Goal: Task Accomplishment & Management: Use online tool/utility

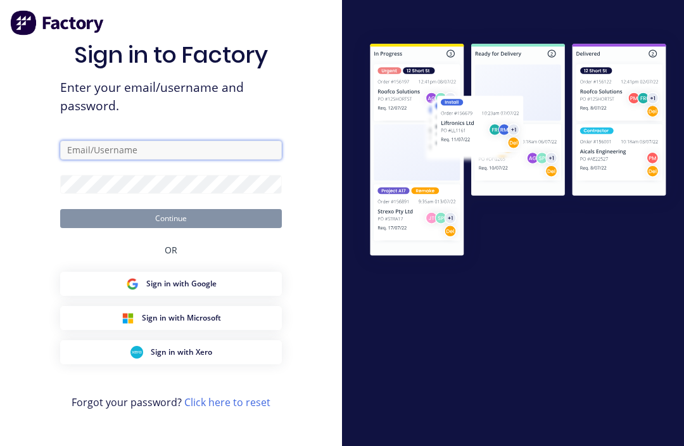
click at [92, 159] on input "text" at bounding box center [171, 150] width 222 height 19
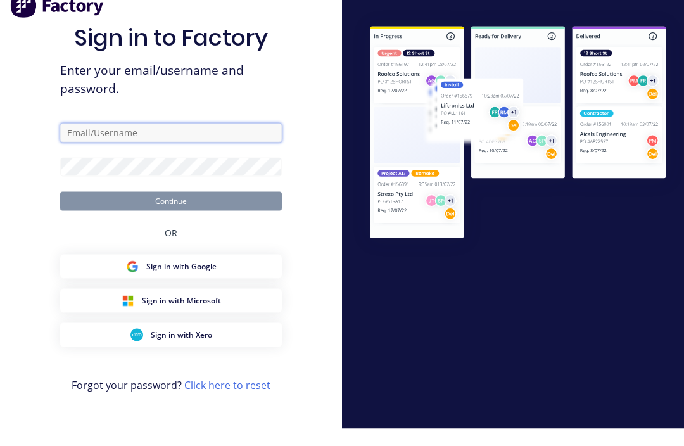
click at [203, 158] on input "text" at bounding box center [171, 150] width 222 height 19
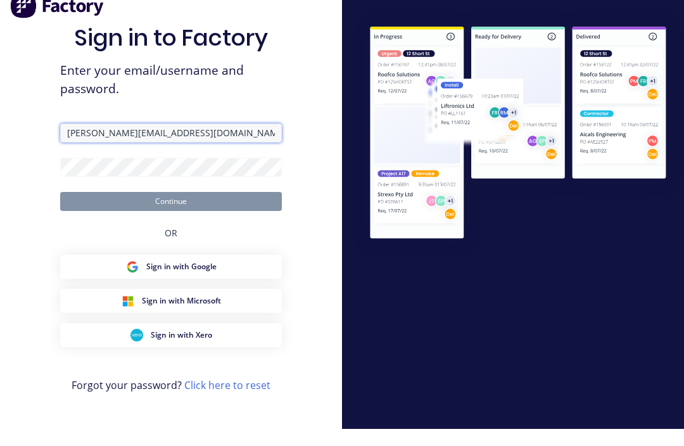
type input "Ryan@frontlinetrays.com.au"
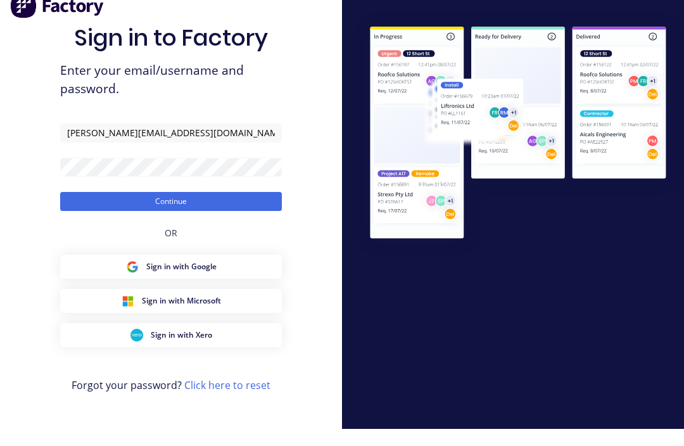
click at [99, 219] on button "Continue" at bounding box center [171, 218] width 222 height 19
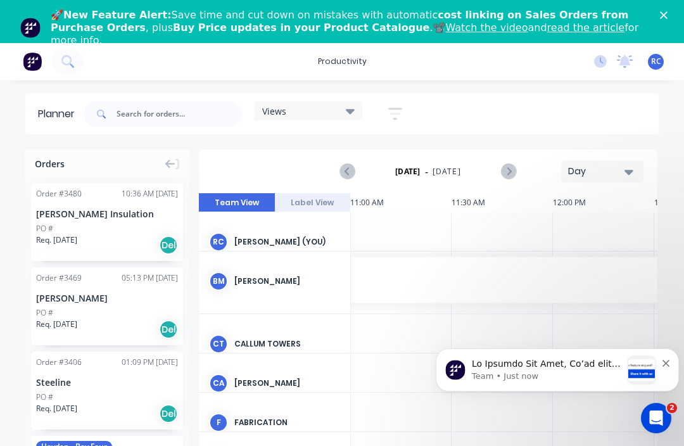
click at [666, 16] on icon "Close" at bounding box center [663, 15] width 8 height 8
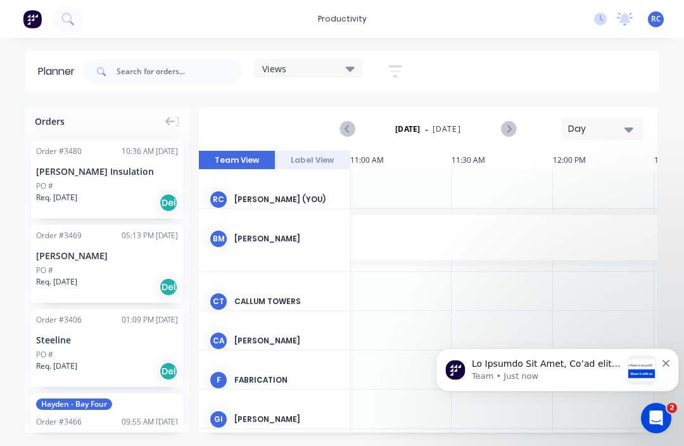
click at [663, 13] on div "RC Frontline Trays and Trailers Ryan Calley Productivity Profile Sign out" at bounding box center [655, 19] width 16 height 16
click at [658, 16] on span "RC" at bounding box center [656, 18] width 10 height 11
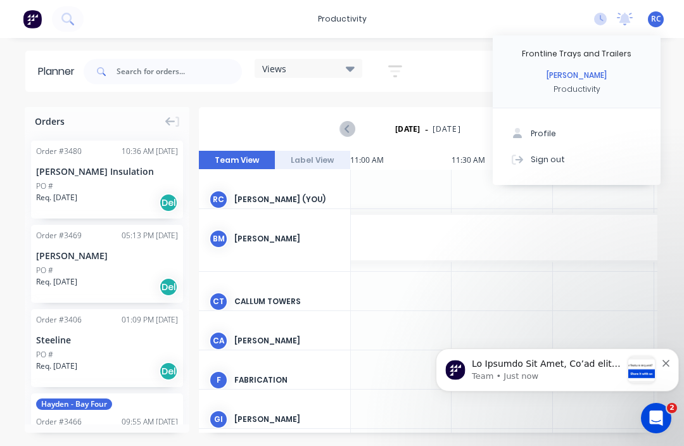
click at [557, 164] on div "Sign out" at bounding box center [547, 158] width 34 height 11
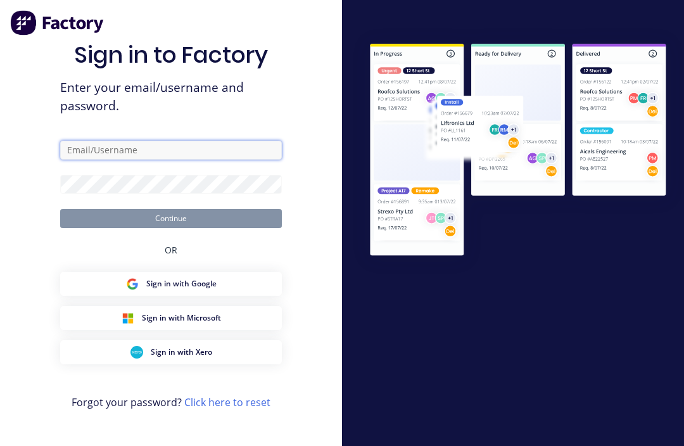
click at [106, 159] on input "text" at bounding box center [171, 150] width 222 height 19
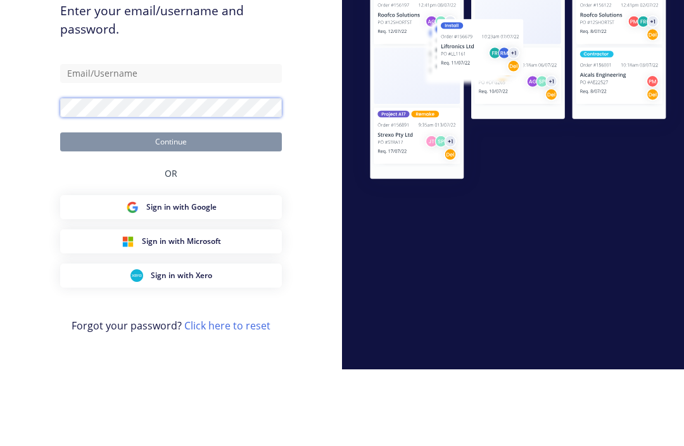
scroll to position [42, 0]
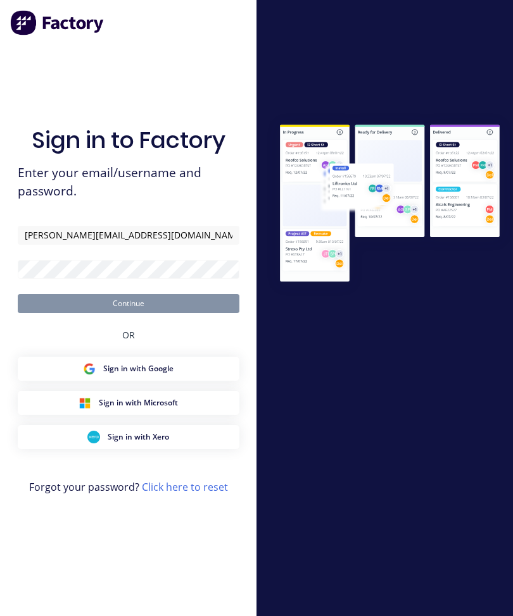
type input "Ryan@frontlinetrays.com.au"
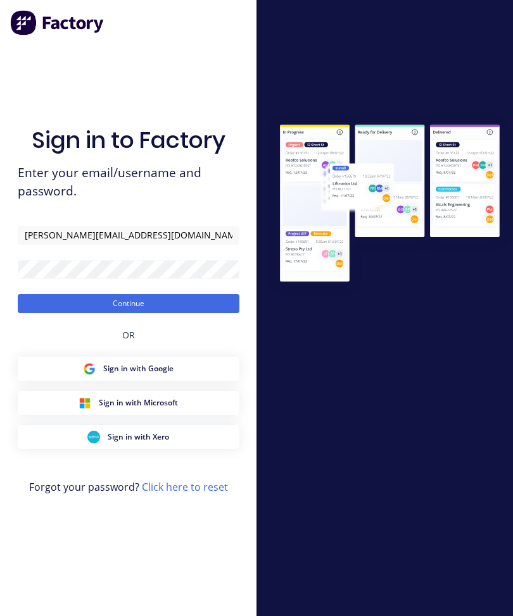
click at [69, 340] on div "Sign in to Factory Enter your email/username and password. Ryan@frontlinetrays.…" at bounding box center [129, 320] width 222 height 571
click at [59, 313] on button "Continue" at bounding box center [129, 303] width 222 height 19
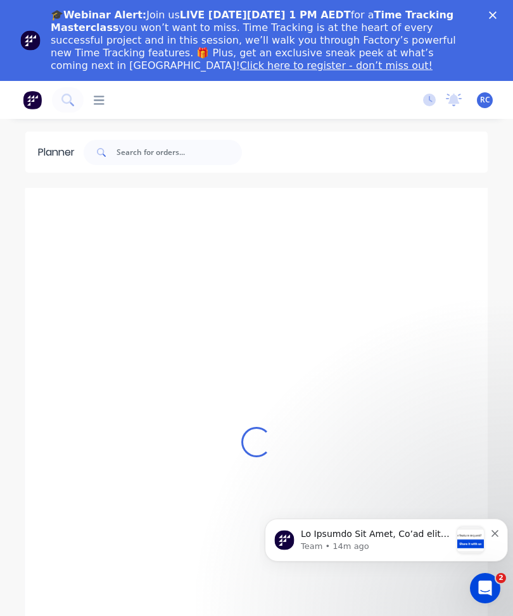
scroll to position [0, 811]
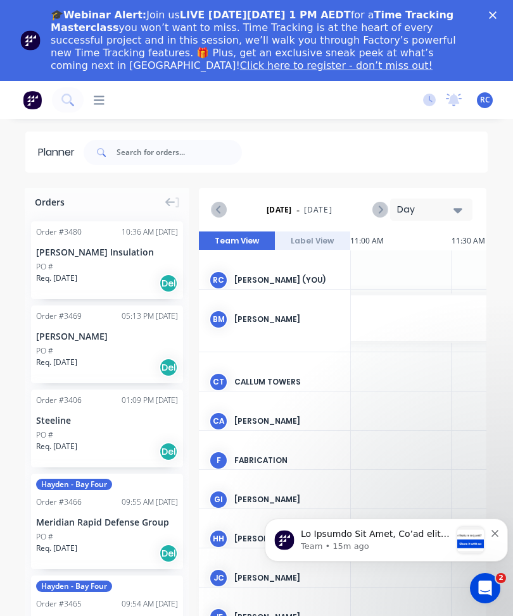
click at [480, 105] on span "RC" at bounding box center [485, 99] width 10 height 11
click at [104, 95] on icon at bounding box center [99, 100] width 11 height 12
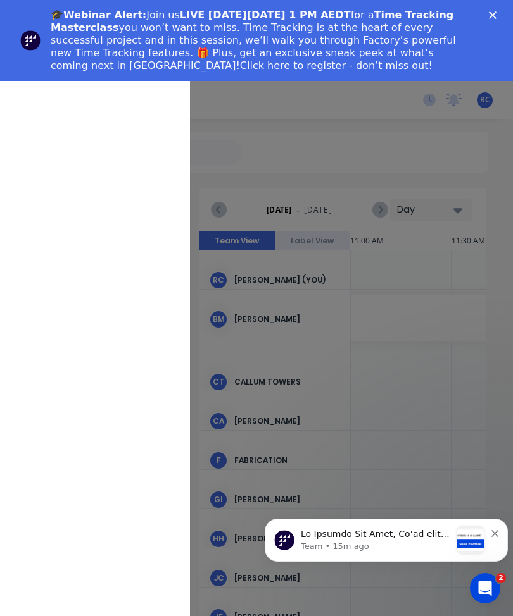
click at [496, 101] on div "productivity Workflow Planner Delivery Scheduling Timesheets" at bounding box center [340, 389] width 513 height 616
click at [497, 18] on div "Close" at bounding box center [495, 15] width 13 height 8
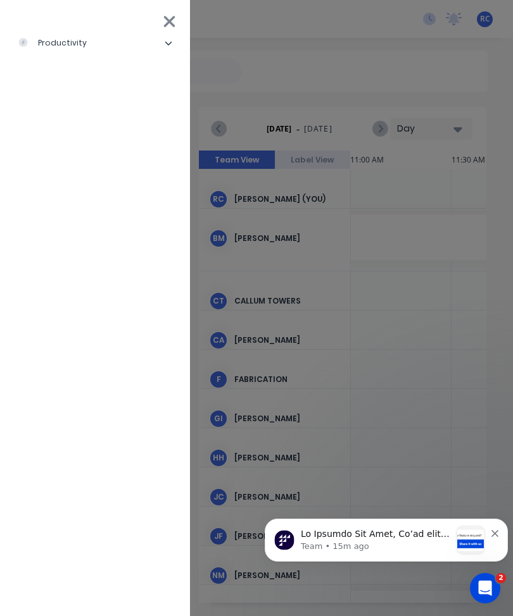
click at [488, 22] on div "productivity Workflow Planner Delivery Scheduling Timesheets" at bounding box center [340, 308] width 513 height 616
click at [489, 25] on div "productivity Workflow Planner Delivery Scheduling Timesheets" at bounding box center [340, 308] width 513 height 616
click at [70, 41] on div "productivity" at bounding box center [52, 42] width 69 height 11
click at [287, 78] on div "productivity Workflow Planner Delivery Scheduling Timesheets" at bounding box center [340, 308] width 513 height 616
click at [176, 13] on icon at bounding box center [169, 22] width 13 height 18
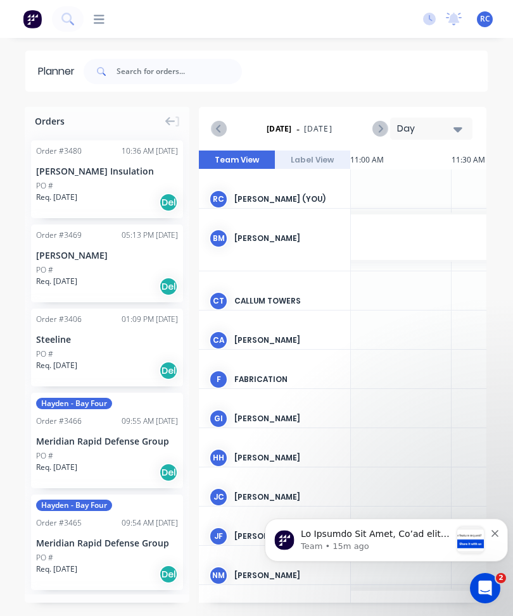
click at [484, 18] on span "RC" at bounding box center [485, 18] width 10 height 11
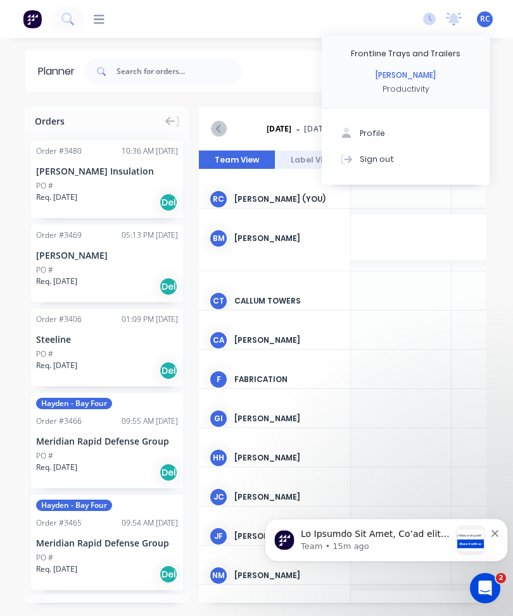
click at [389, 152] on button "Sign out" at bounding box center [406, 158] width 168 height 25
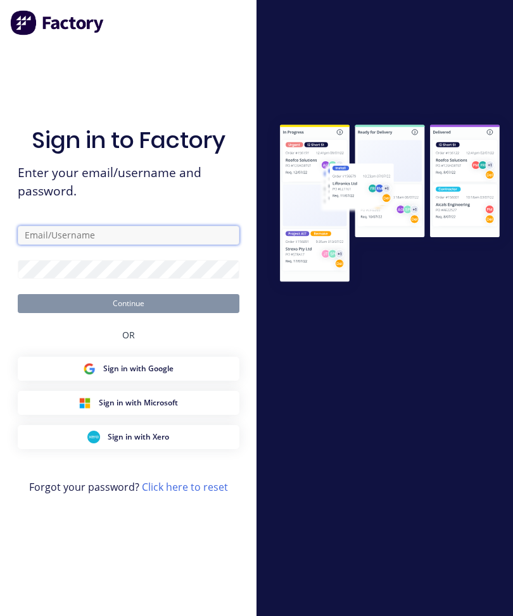
click at [146, 245] on input "text" at bounding box center [129, 235] width 222 height 19
type input "R"
click at [124, 245] on input "text" at bounding box center [129, 235] width 222 height 19
click at [106, 245] on input "text" at bounding box center [129, 235] width 222 height 19
click at [121, 245] on input "text" at bounding box center [129, 235] width 222 height 19
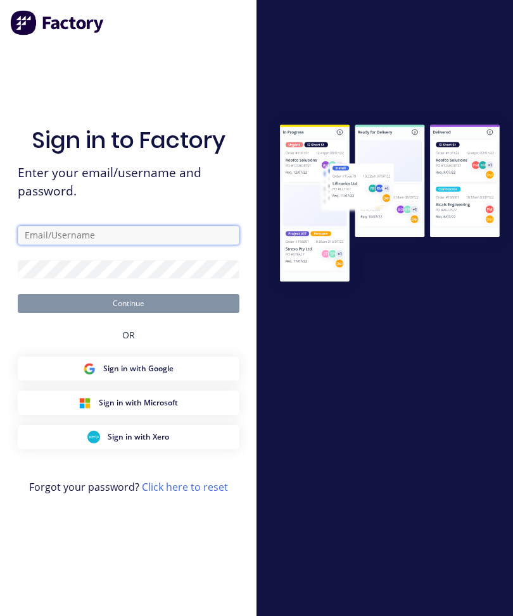
click at [121, 245] on input "text" at bounding box center [129, 235] width 222 height 19
type input "[PERSON_NAME][EMAIL_ADDRESS][DOMAIN_NAME]"
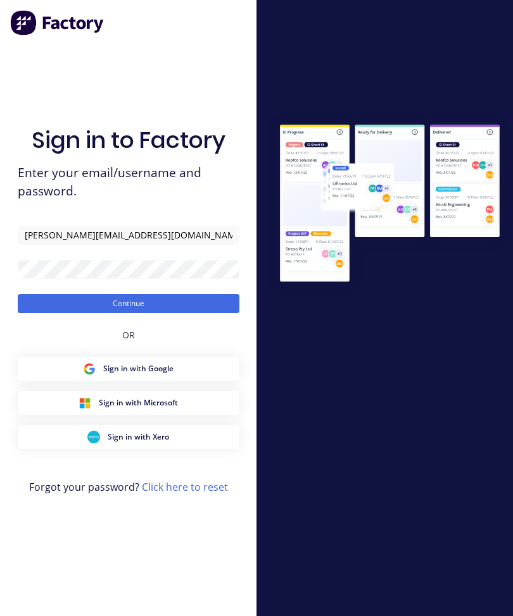
click at [181, 313] on button "Continue" at bounding box center [129, 303] width 222 height 19
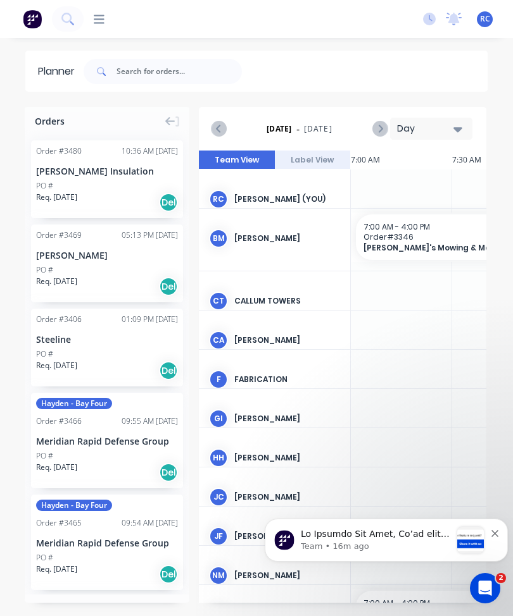
scroll to position [0, 811]
click at [104, 20] on icon at bounding box center [99, 19] width 11 height 9
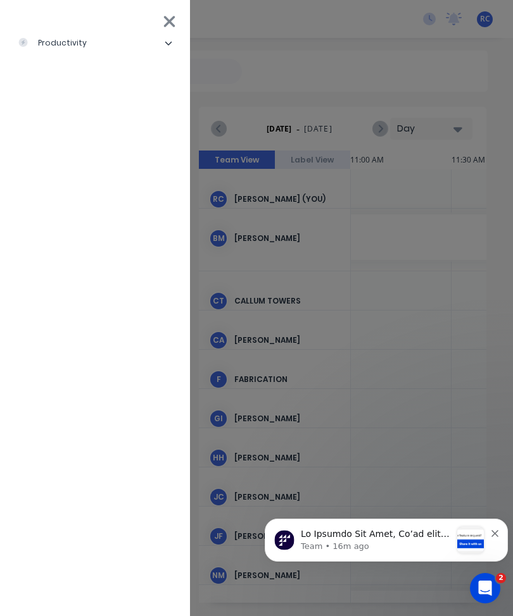
click at [56, 50] on li "productivity" at bounding box center [95, 43] width 170 height 32
click at [66, 78] on div "Workflow" at bounding box center [57, 74] width 58 height 11
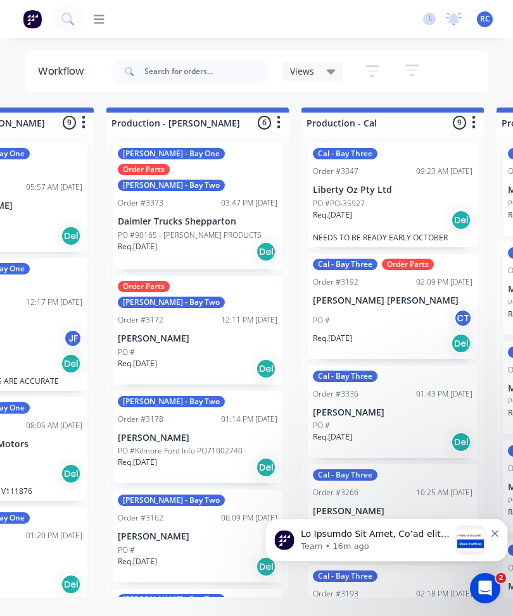
scroll to position [0, 505]
click at [225, 216] on p "Daimler Trucks Shepparton" at bounding box center [197, 221] width 159 height 11
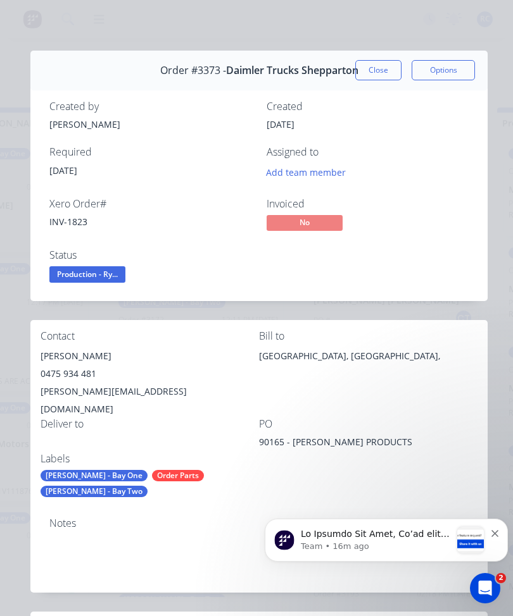
type input "5"
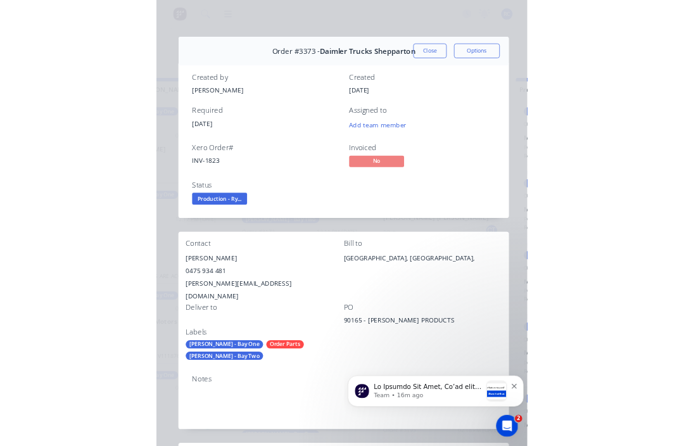
scroll to position [0, 0]
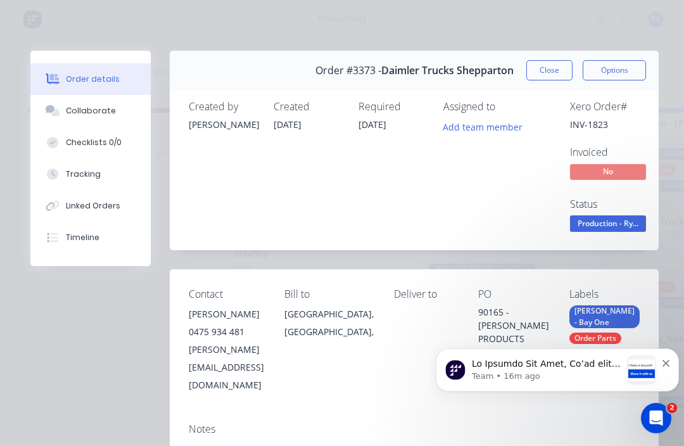
click at [115, 176] on button "Tracking" at bounding box center [90, 174] width 120 height 32
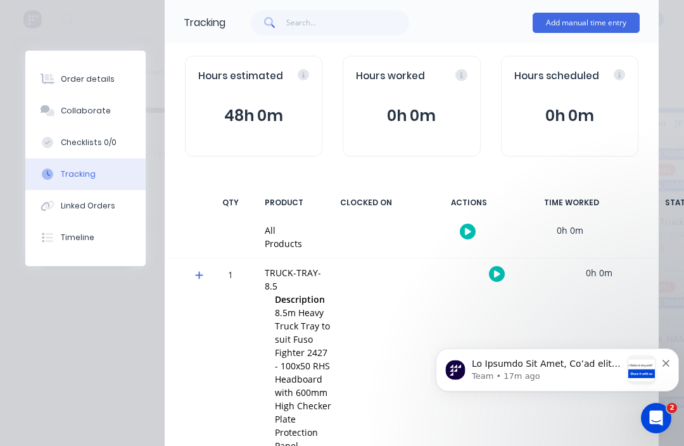
scroll to position [90, 0]
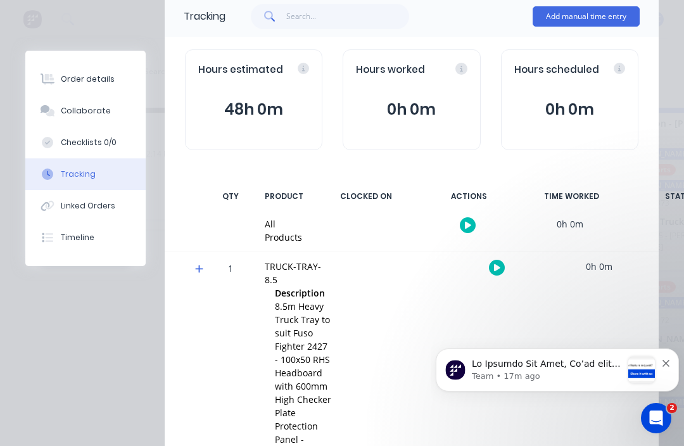
click at [466, 227] on icon "button" at bounding box center [468, 225] width 6 height 8
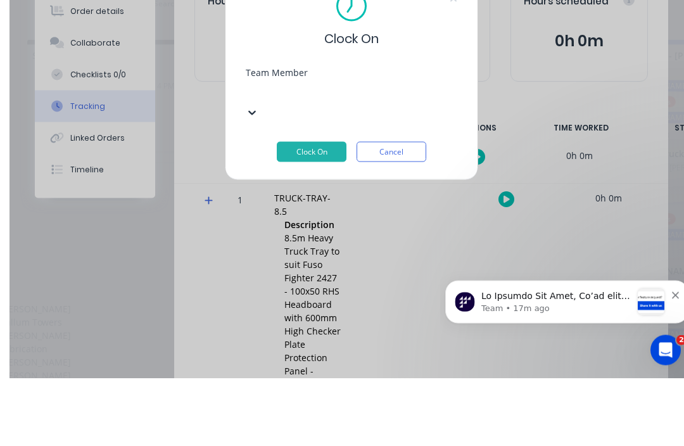
scroll to position [0, 6]
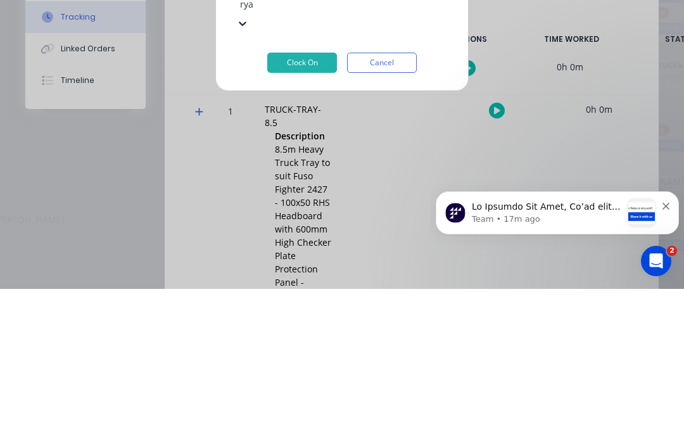
type input "rya"
click at [305, 209] on button "Clock On" at bounding box center [302, 219] width 70 height 20
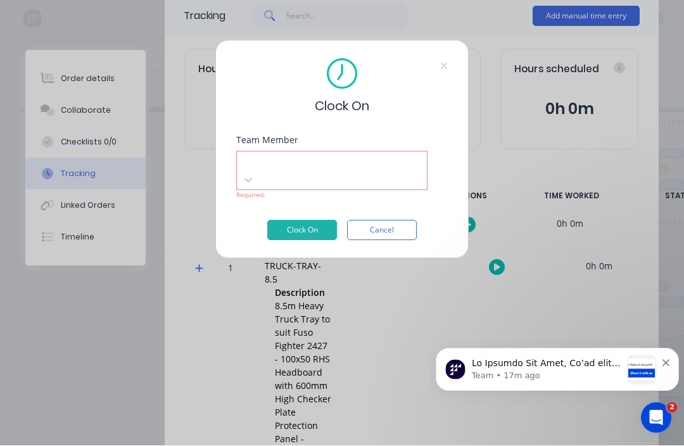
scroll to position [23, 0]
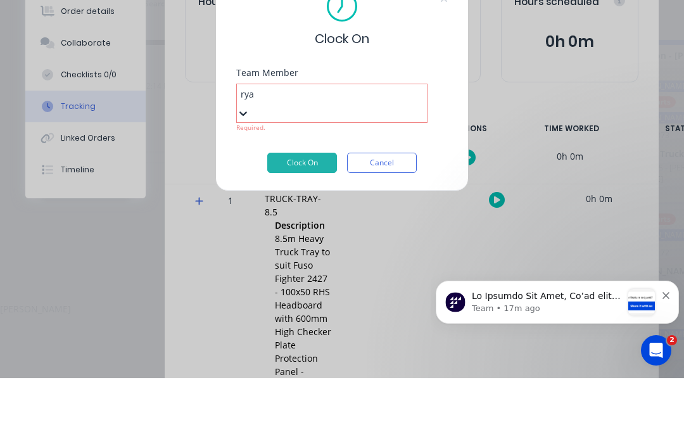
click at [307, 370] on div "[PERSON_NAME]" at bounding box center [342, 376] width 684 height 13
type input "rya"
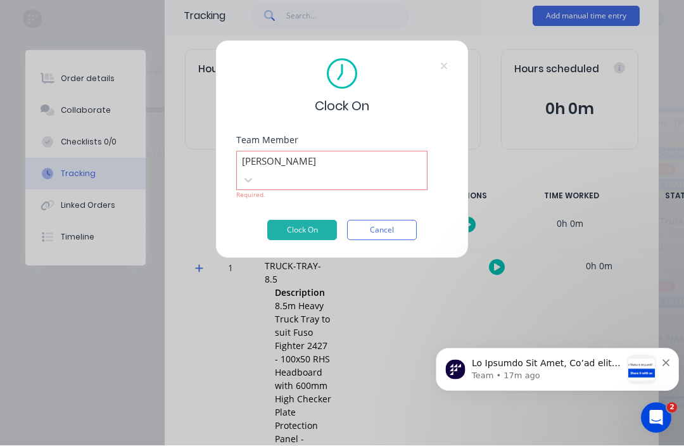
click at [311, 220] on button "Clock On" at bounding box center [302, 230] width 70 height 20
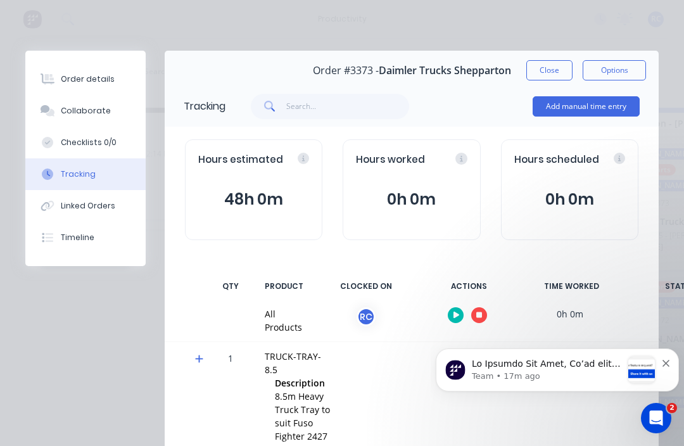
scroll to position [0, 0]
click at [512, 77] on button "Close" at bounding box center [549, 70] width 46 height 20
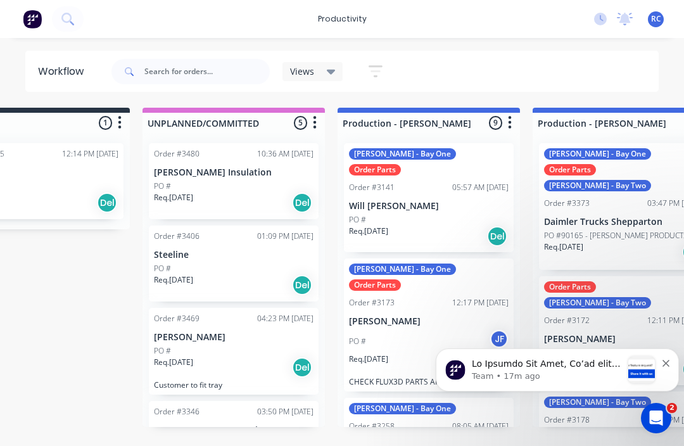
scroll to position [23, 0]
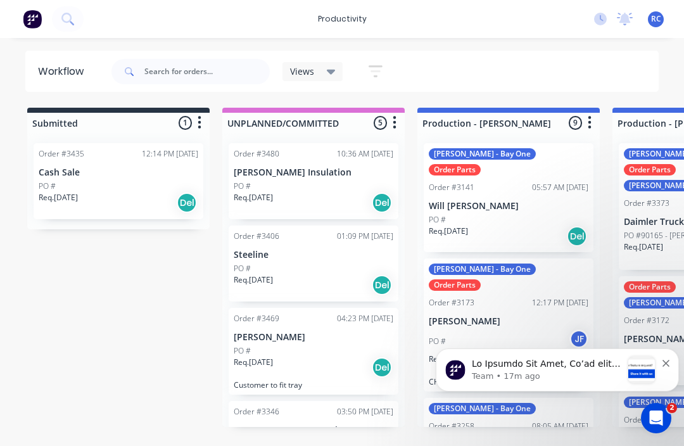
click at [512, 214] on div "PO #" at bounding box center [507, 219] width 159 height 11
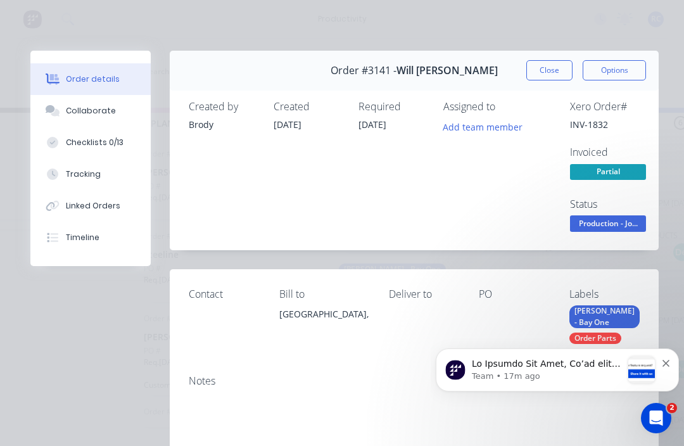
scroll to position [0, 0]
click at [512, 77] on button "Close" at bounding box center [549, 70] width 46 height 20
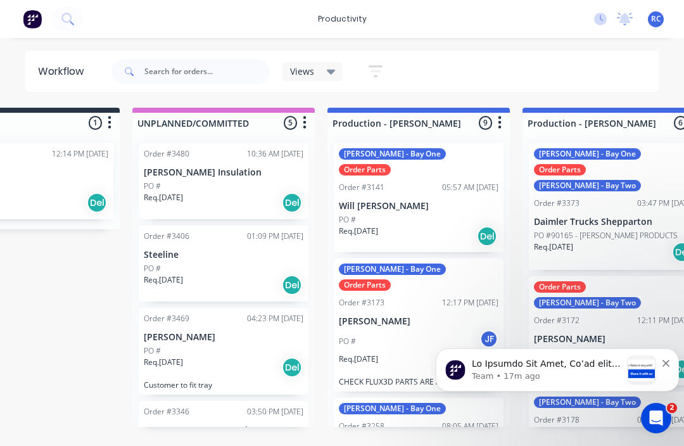
scroll to position [23, 0]
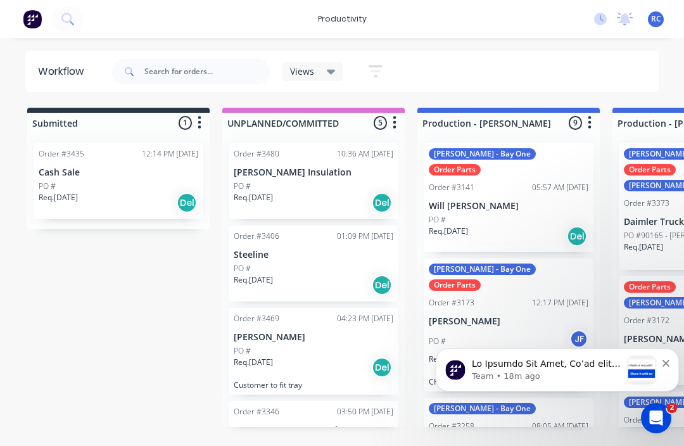
click at [35, 16] on img at bounding box center [32, 18] width 19 height 19
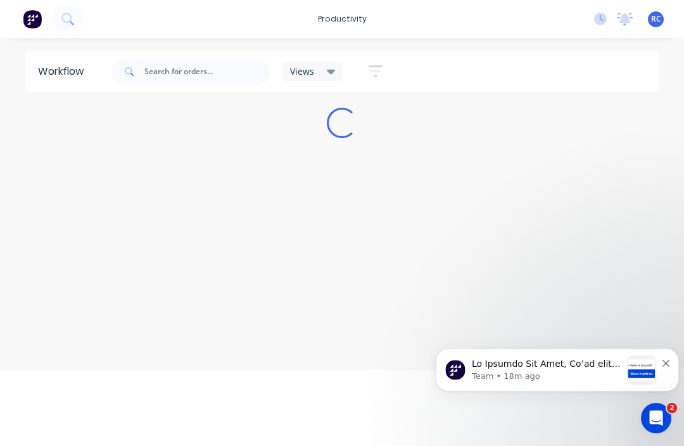
scroll to position [16, 0]
click at [28, 27] on img at bounding box center [32, 18] width 19 height 19
click at [32, 23] on img at bounding box center [32, 18] width 19 height 19
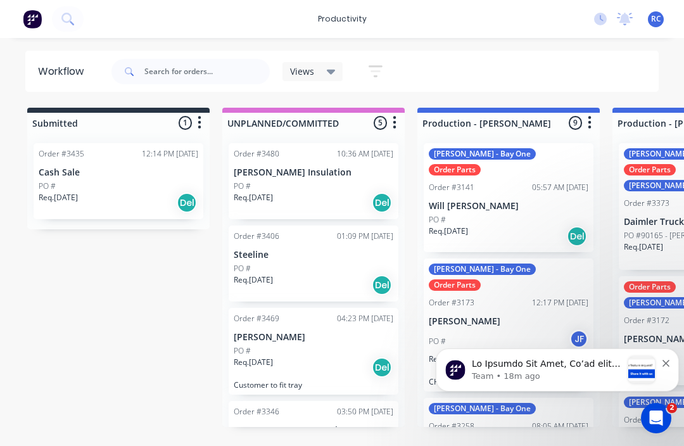
click at [512, 361] on icon "Dismiss notification" at bounding box center [665, 362] width 7 height 7
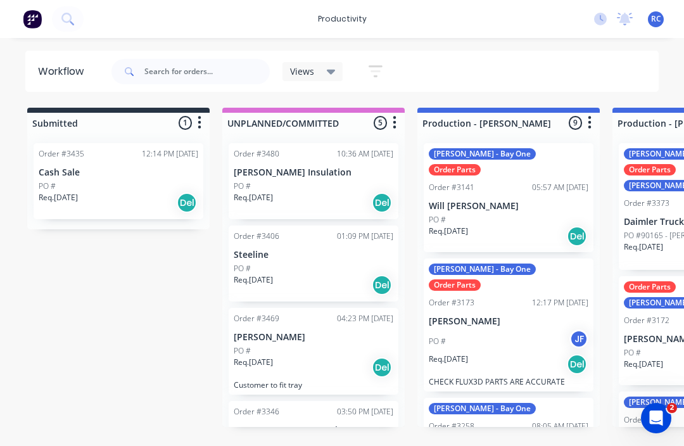
click at [42, 20] on img at bounding box center [32, 18] width 19 height 19
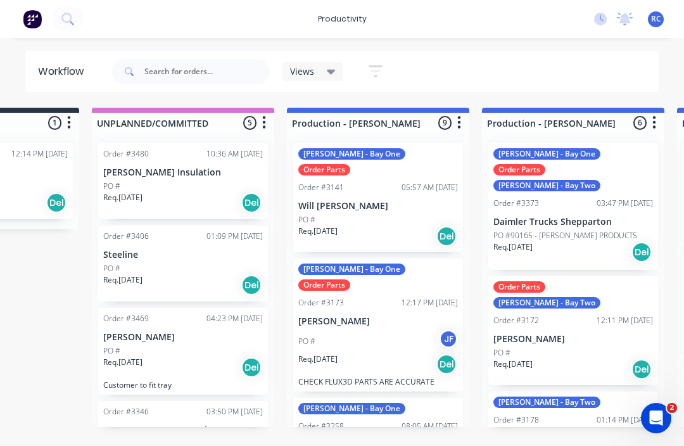
scroll to position [16, 130]
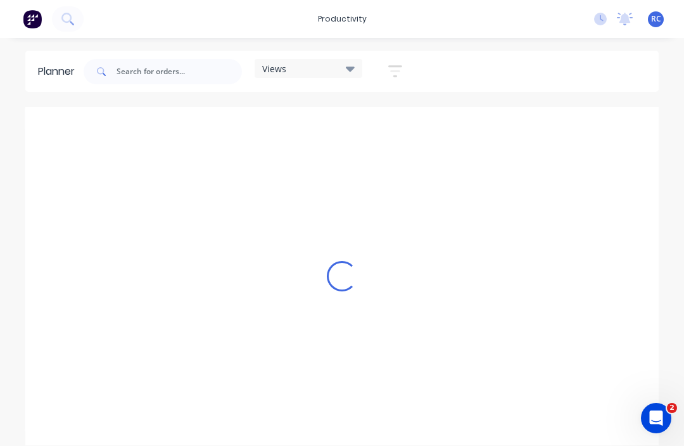
scroll to position [0, 811]
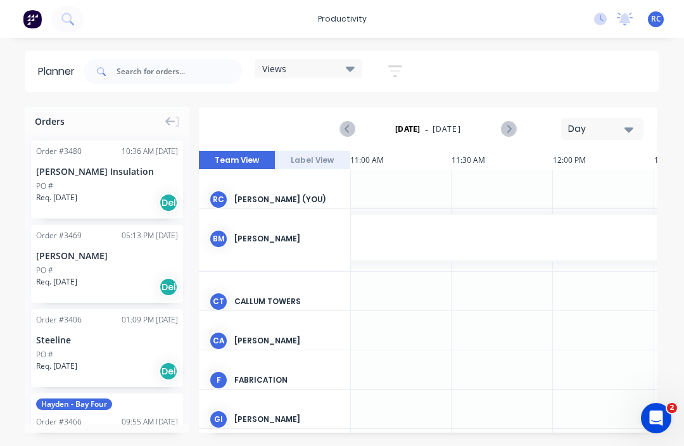
click at [651, 18] on span "RC" at bounding box center [656, 18] width 10 height 11
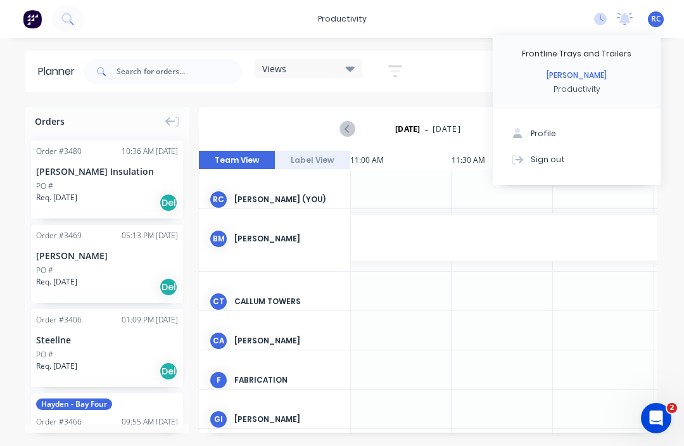
click at [557, 162] on div "Sign out" at bounding box center [547, 158] width 34 height 11
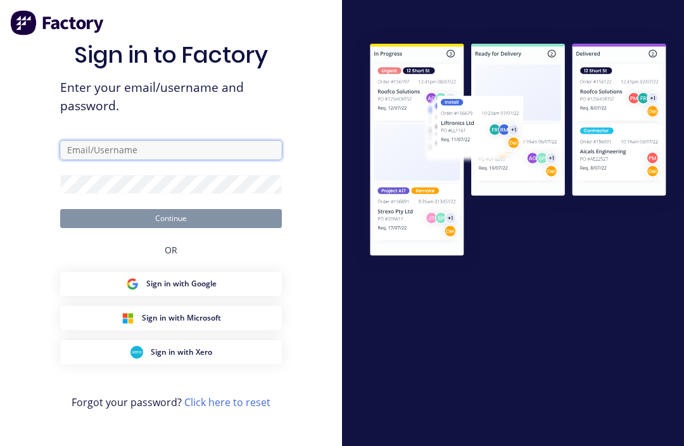
click at [108, 159] on input "text" at bounding box center [171, 150] width 222 height 19
type input "[PERSON_NAME][EMAIL_ADDRESS][DOMAIN_NAME]"
click at [166, 159] on input "text" at bounding box center [171, 150] width 222 height 19
type input "[PERSON_NAME][EMAIL_ADDRESS][DOMAIN_NAME]"
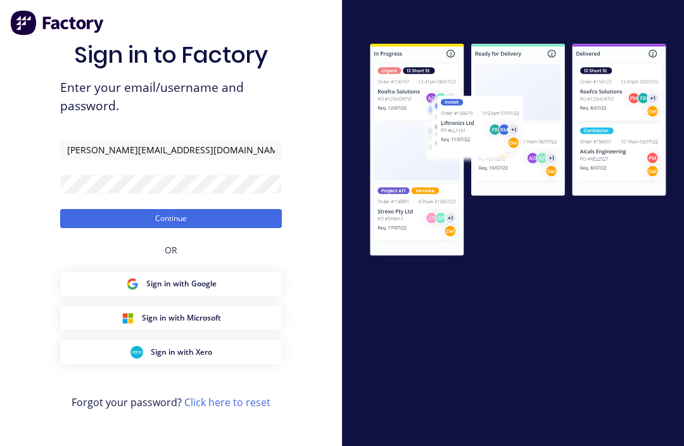
click at [227, 228] on button "Continue" at bounding box center [171, 218] width 222 height 19
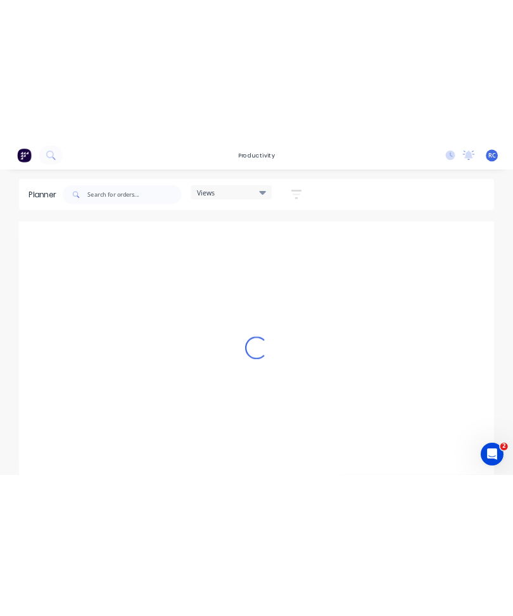
scroll to position [0, 811]
